Goal: Task Accomplishment & Management: Manage account settings

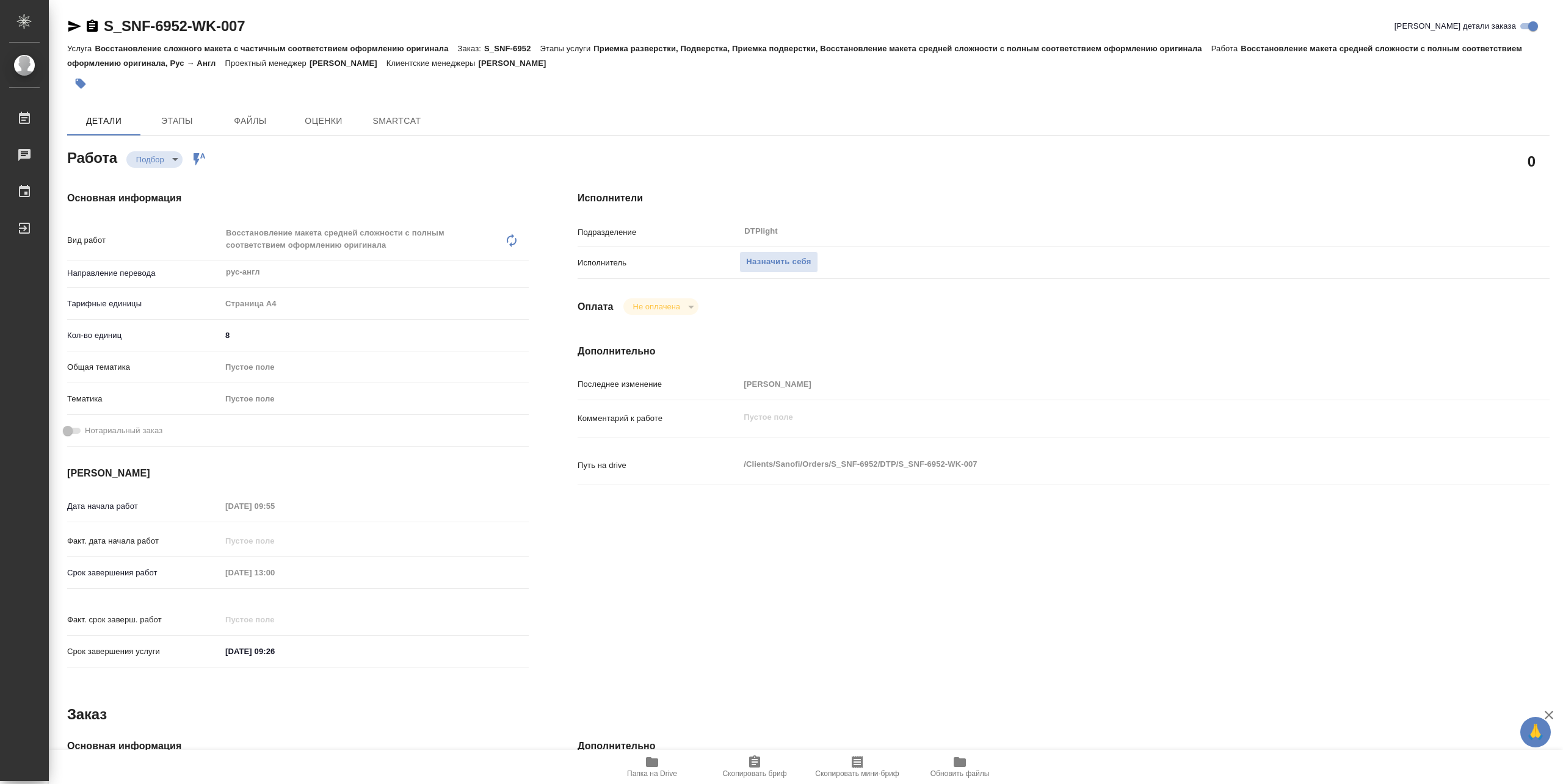
type textarea "x"
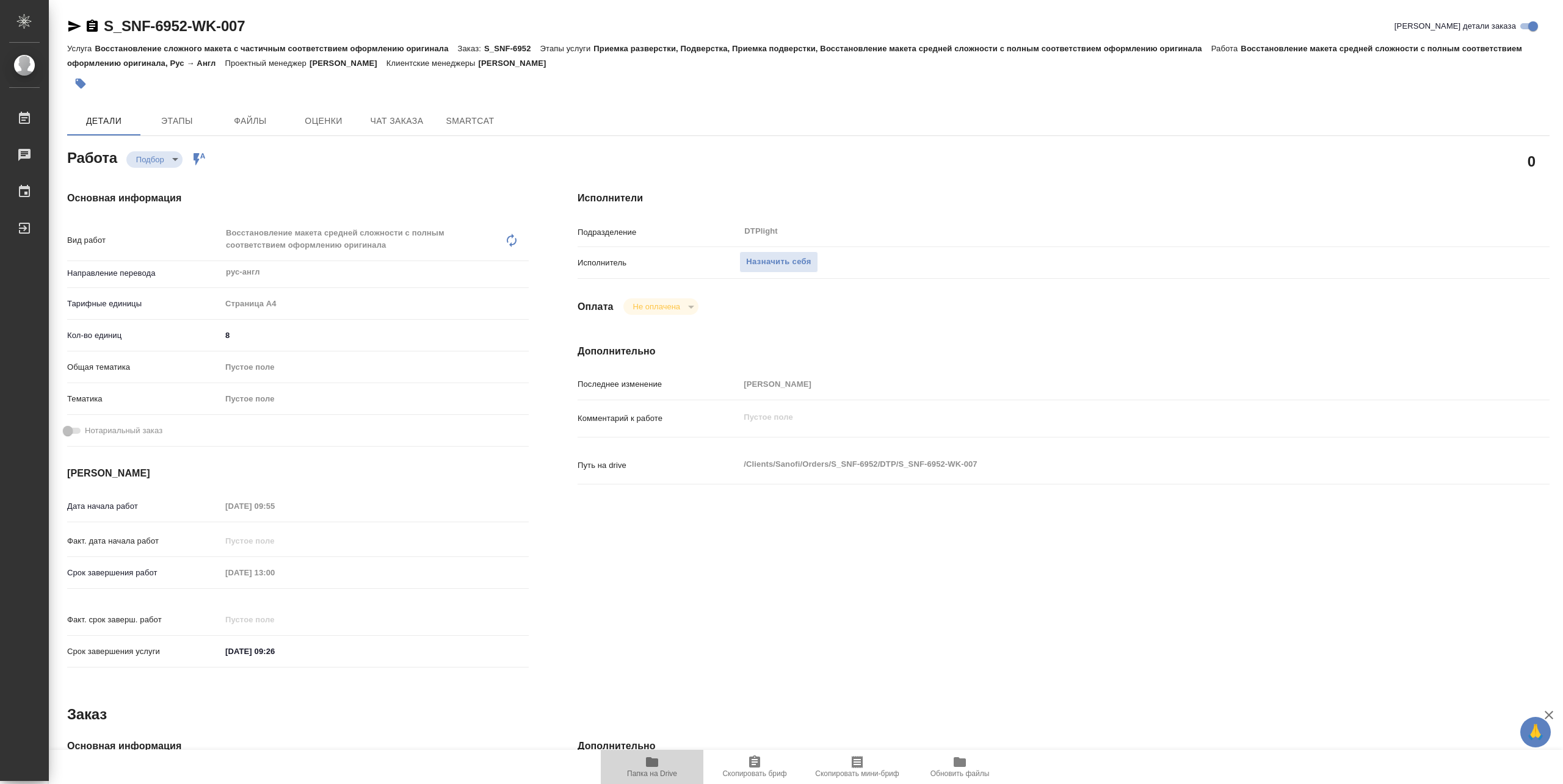
click at [648, 767] on icon "button" at bounding box center [651, 762] width 12 height 9
type textarea "x"
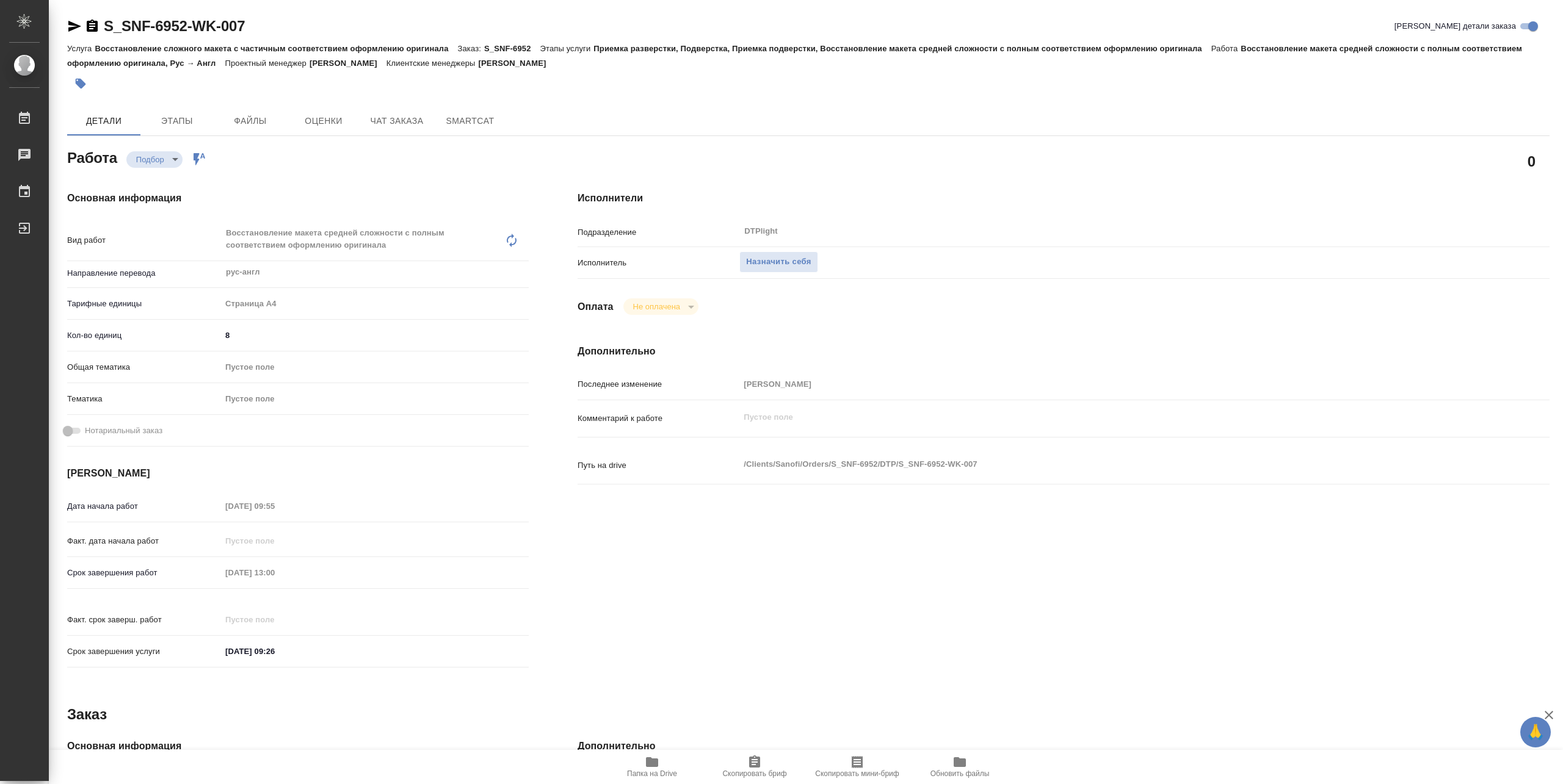
type textarea "x"
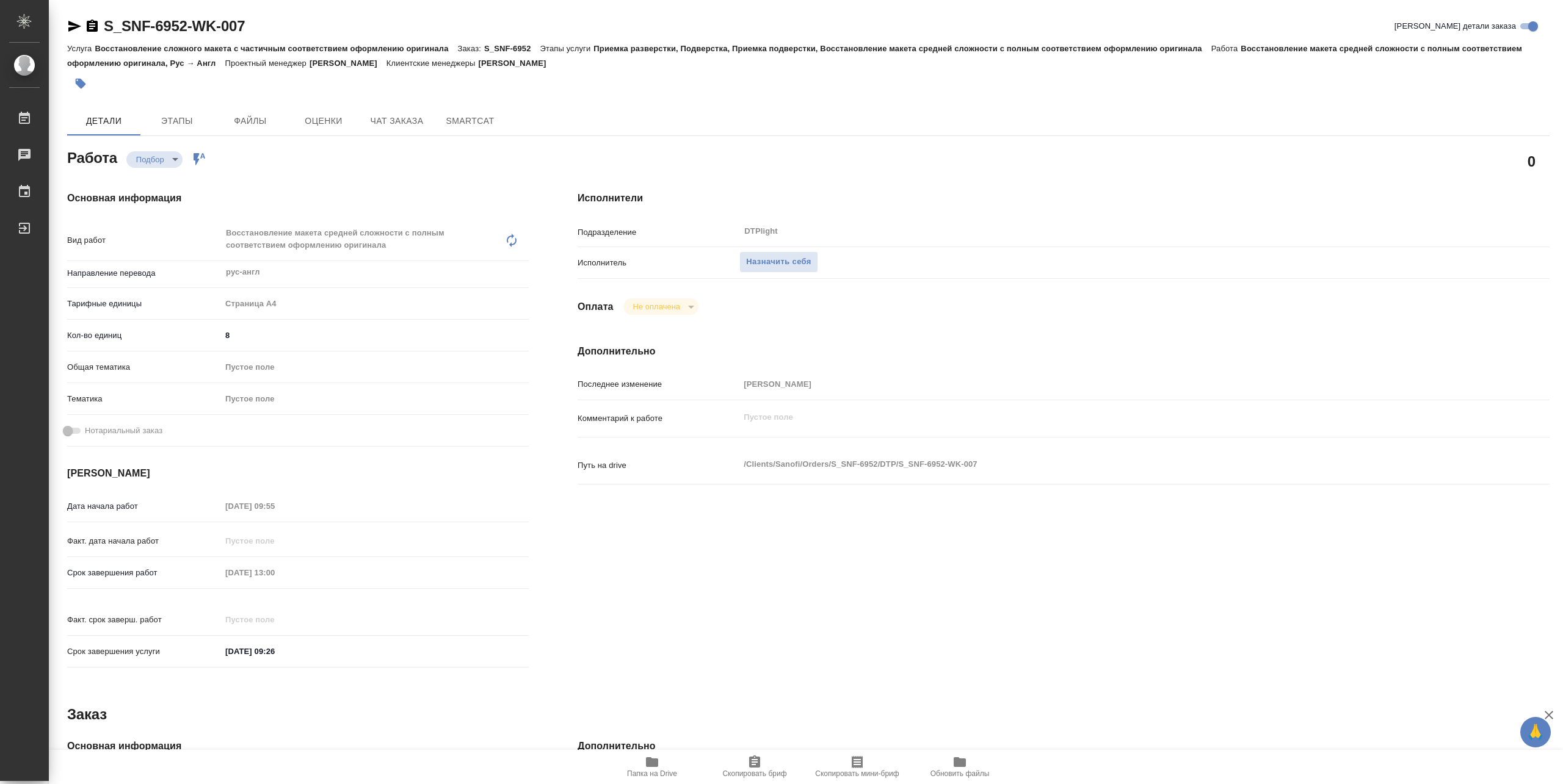
type textarea "x"
click at [755, 257] on span "Назначить себя" at bounding box center [779, 262] width 65 height 14
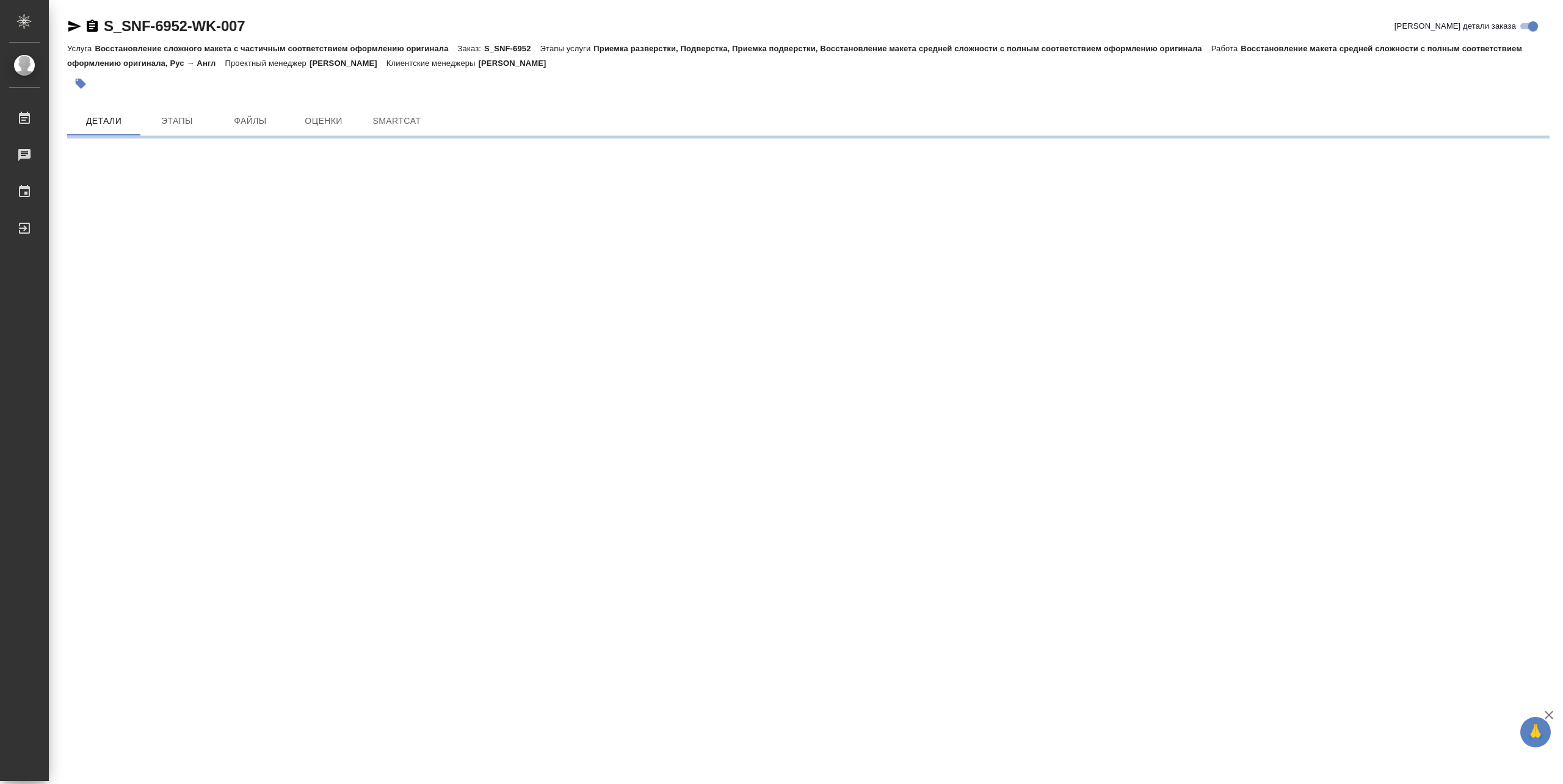
click at [157, 157] on body "🙏 .cls-1 fill:#fff; AWATERA Pankina Anna Работы Чаты График Выйти S_SNF-6952-WK…" at bounding box center [782, 392] width 1563 height 784
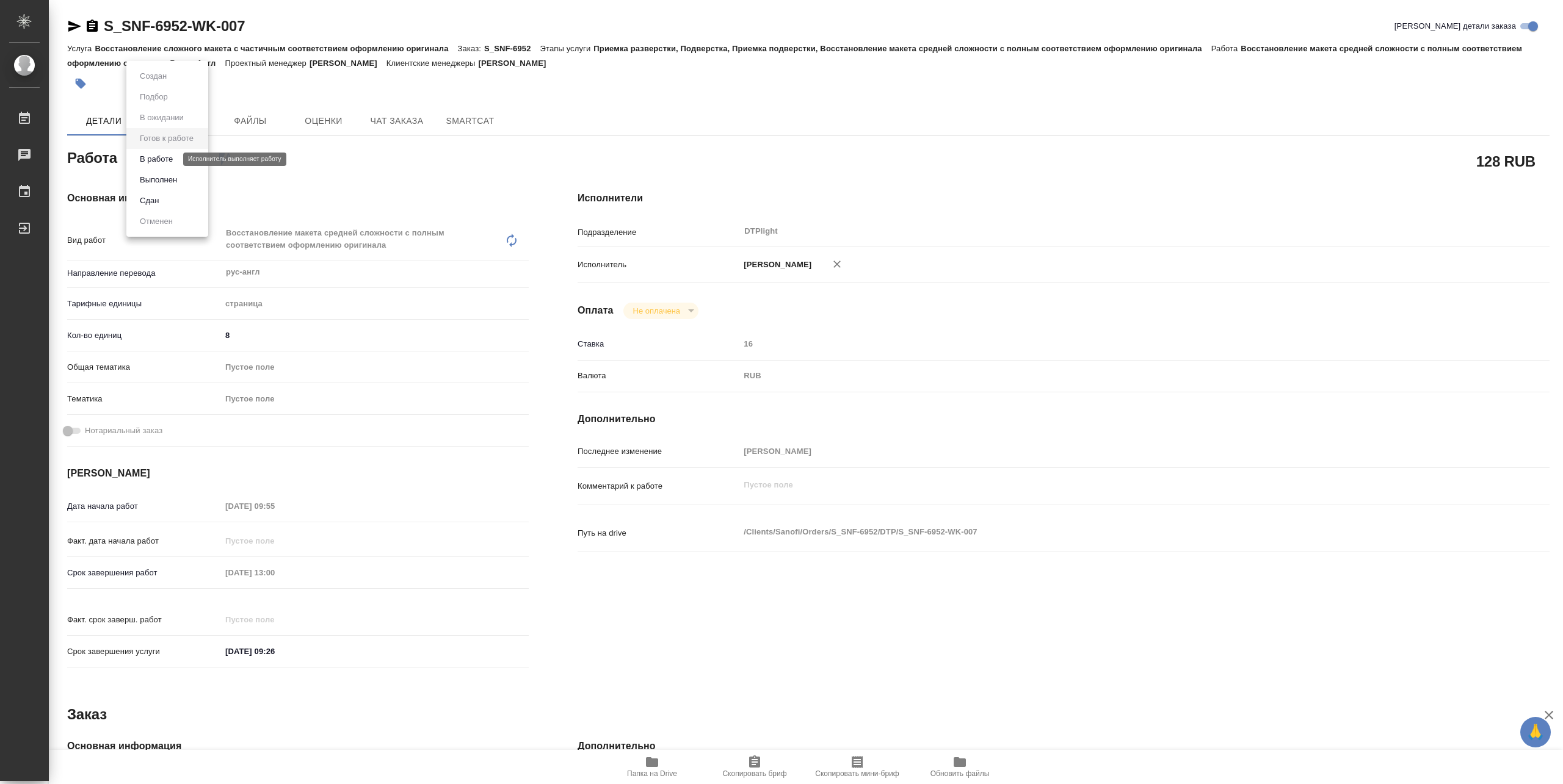
click at [157, 157] on button "В работе" at bounding box center [156, 159] width 41 height 13
type textarea "x"
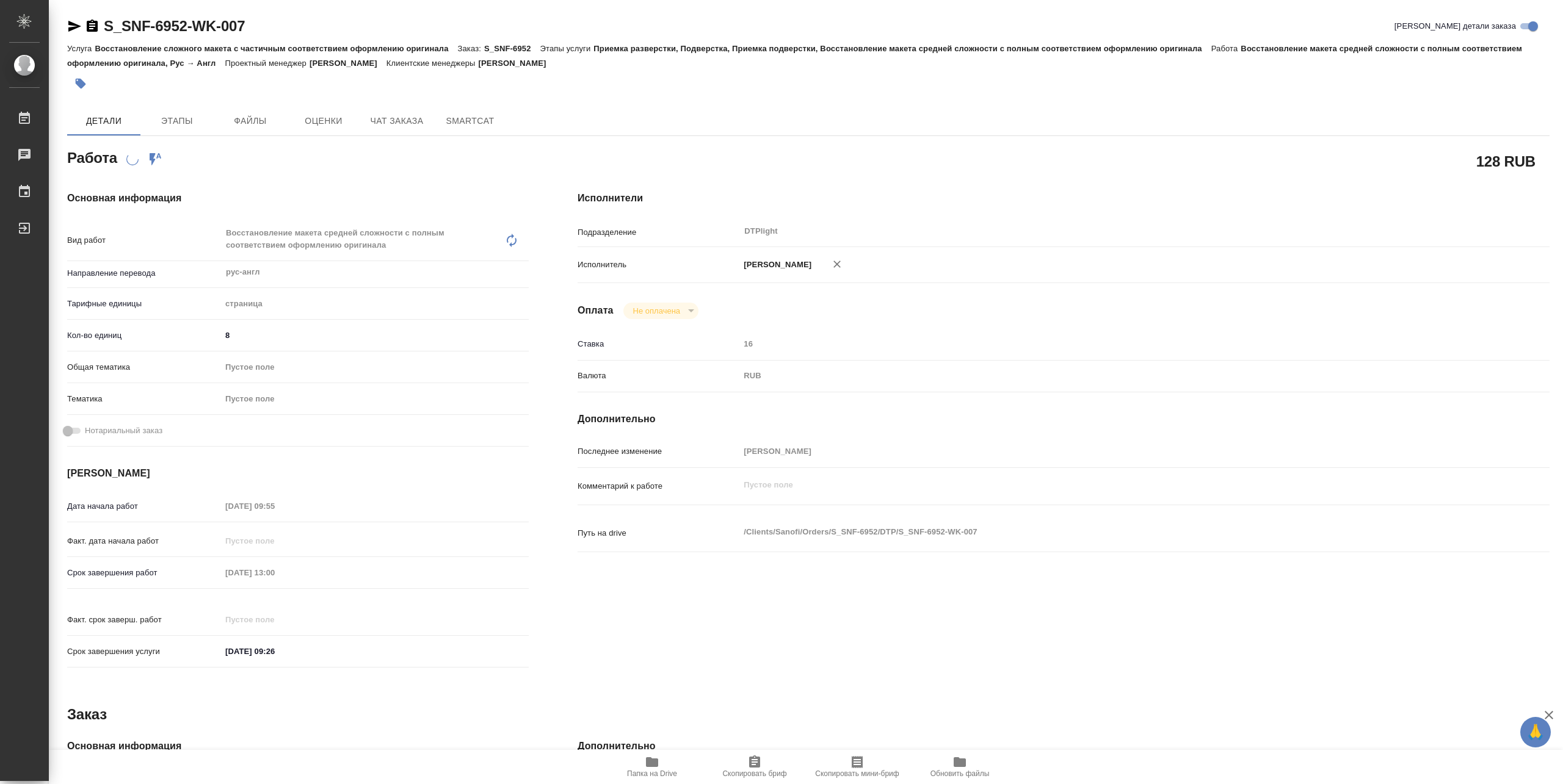
type textarea "x"
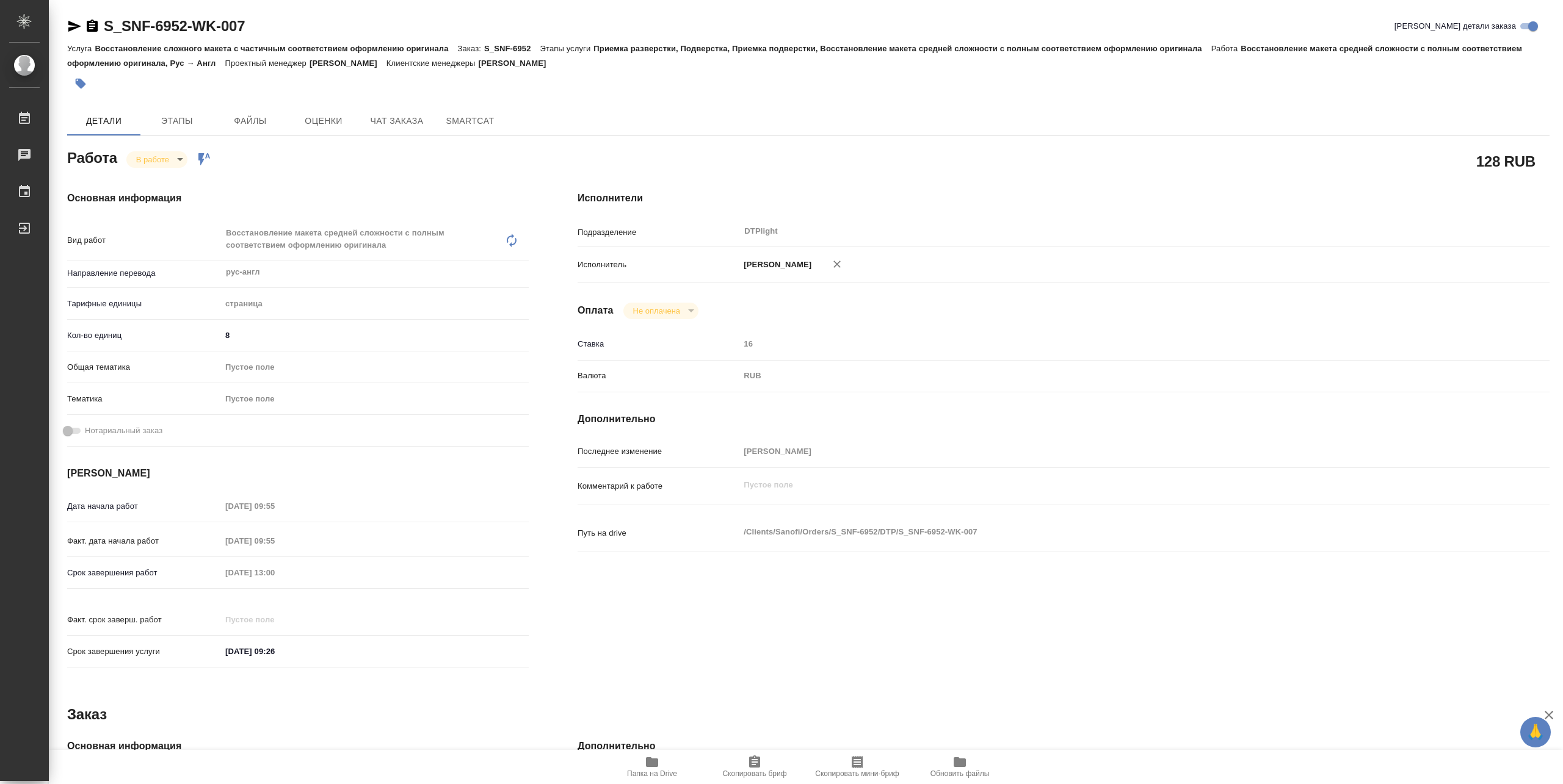
type textarea "x"
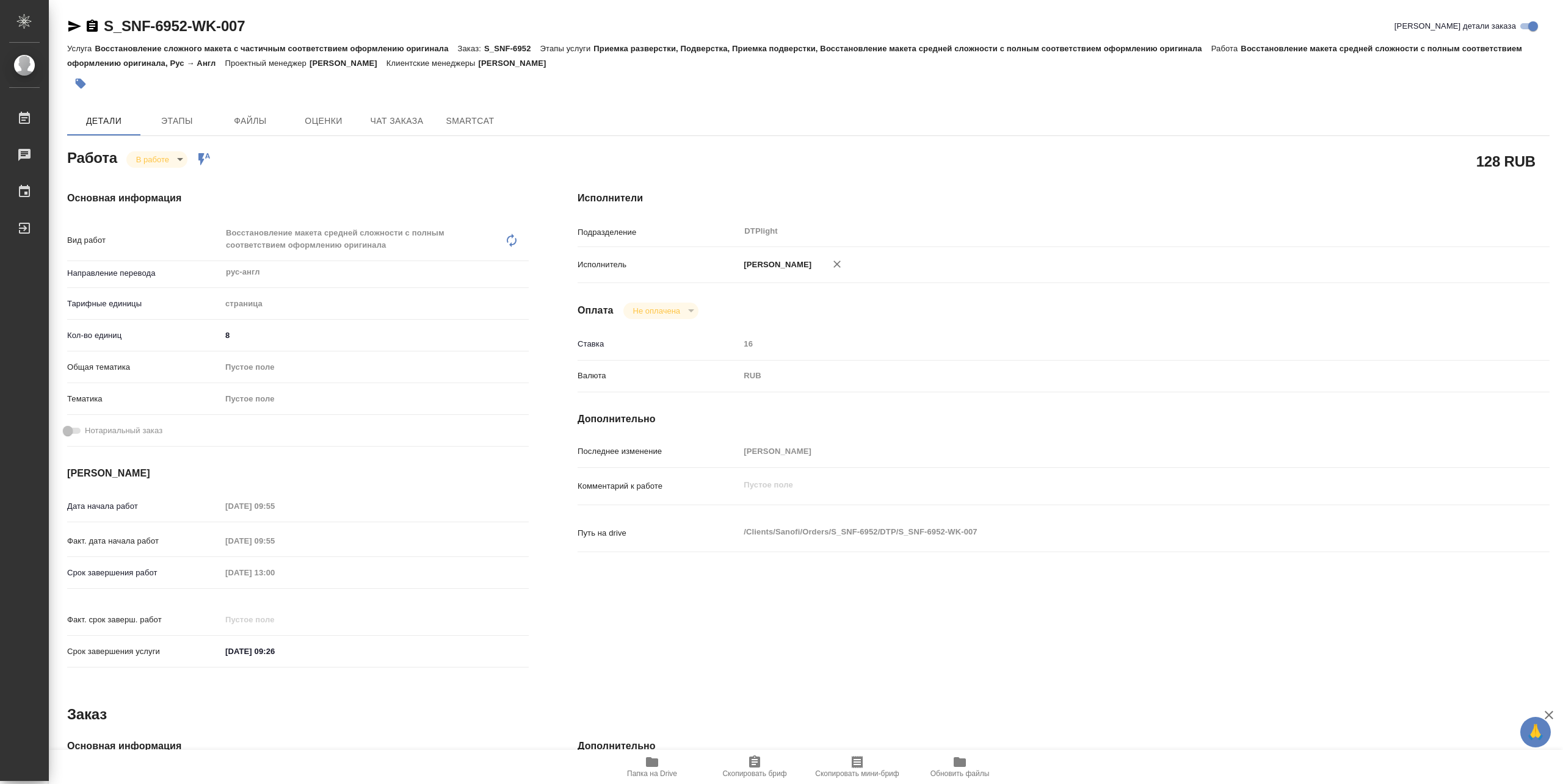
type textarea "x"
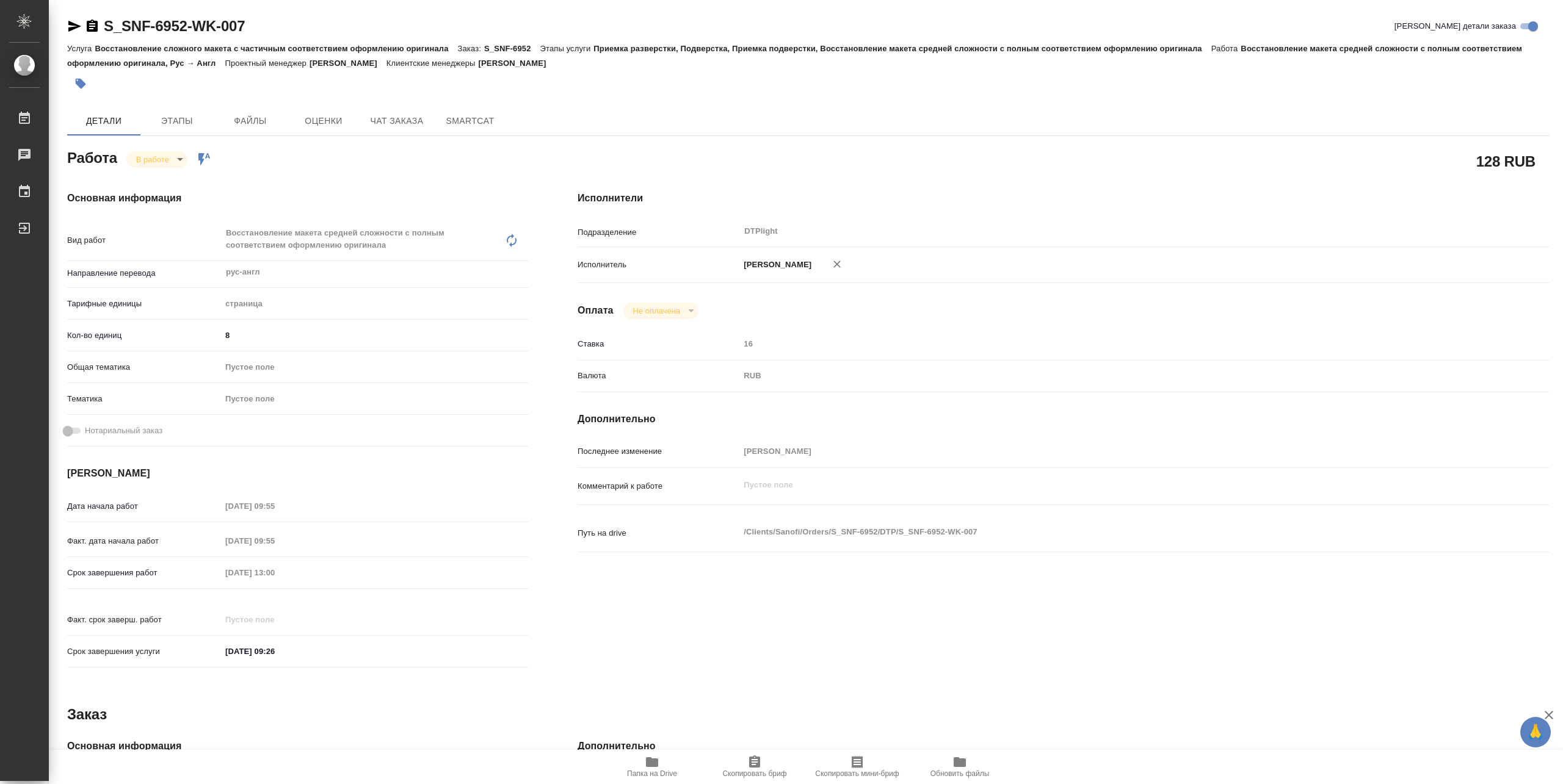
type textarea "x"
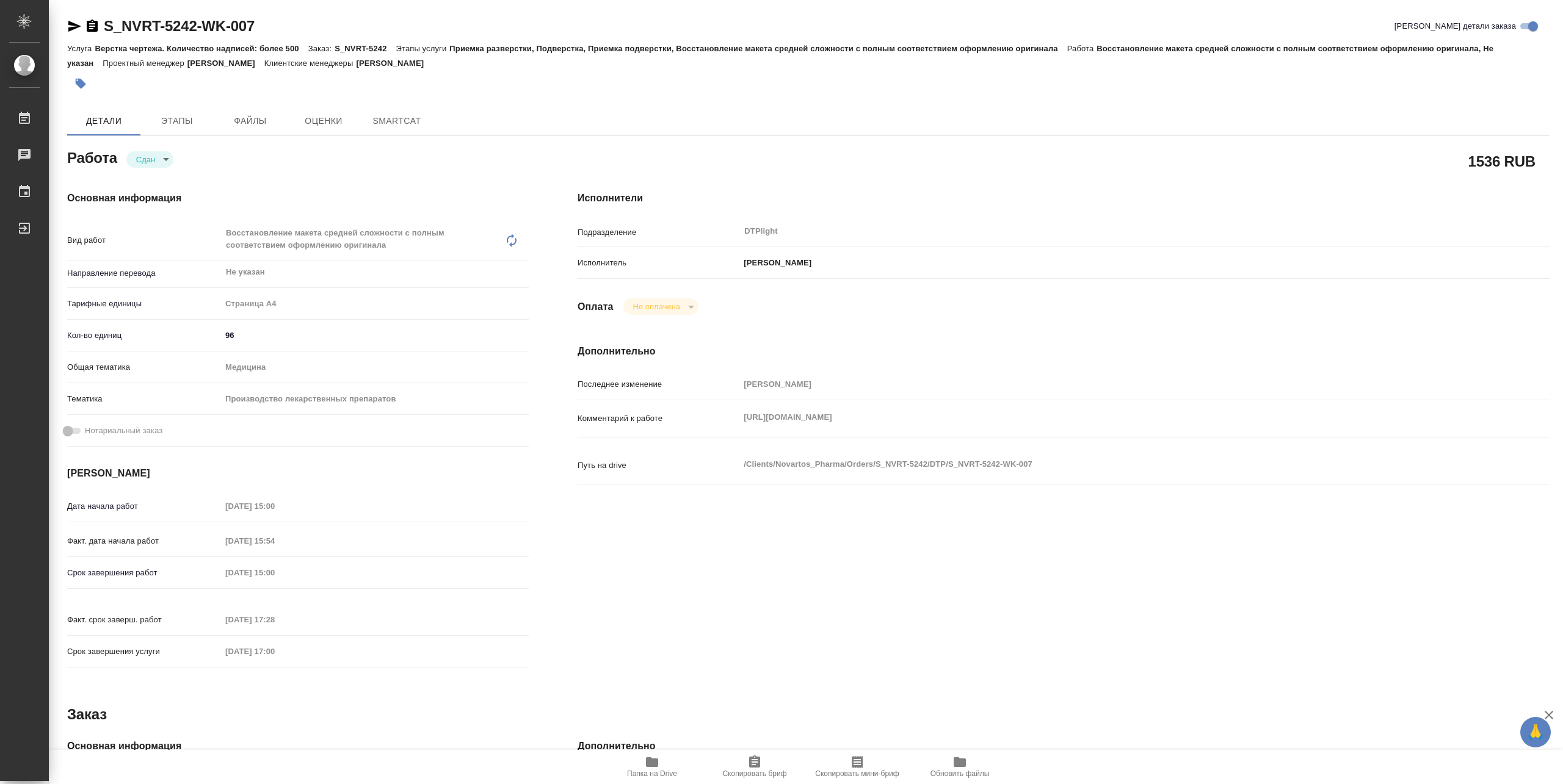
type textarea "x"
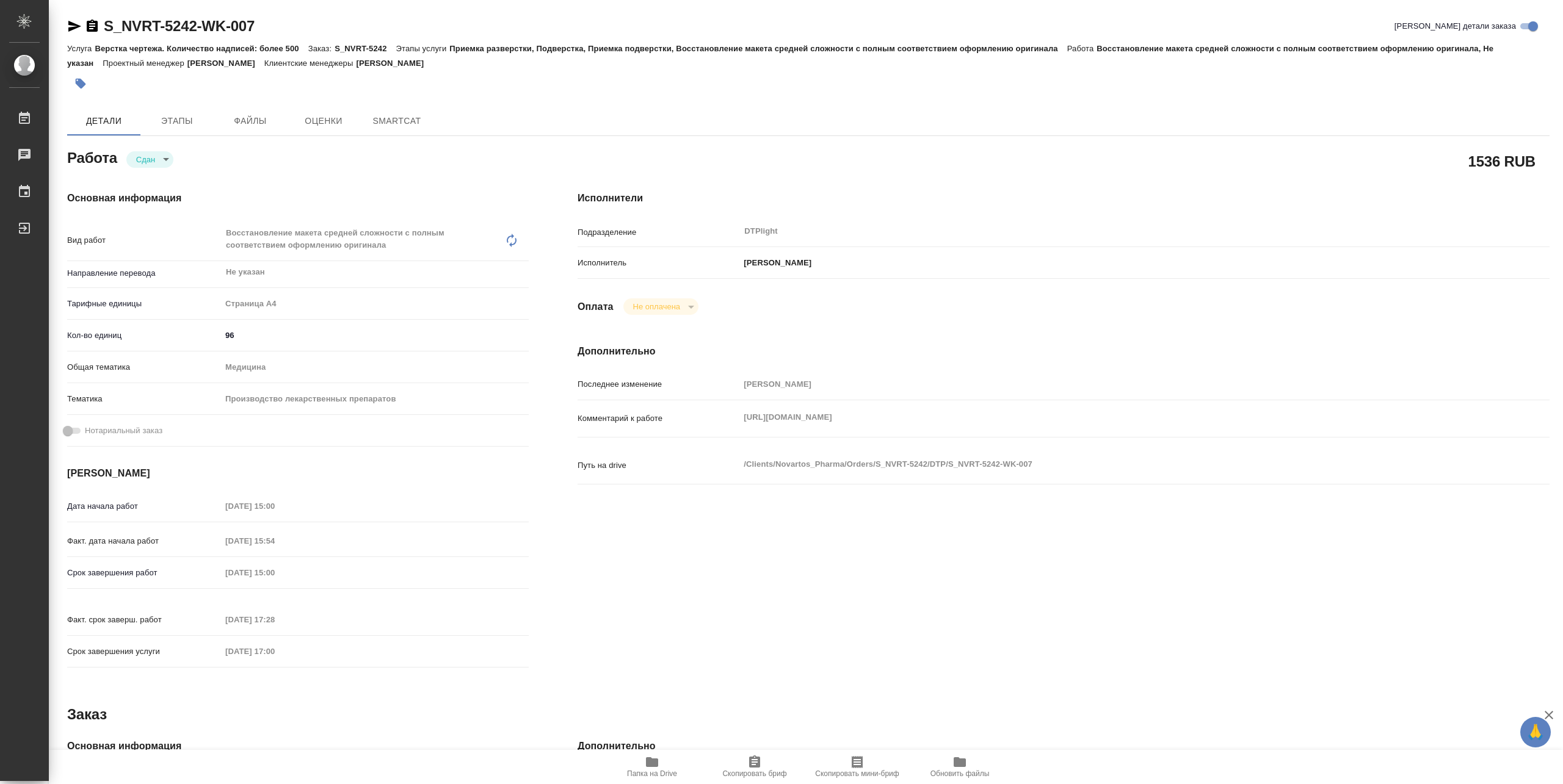
type textarea "x"
